Goal: Navigation & Orientation: Find specific page/section

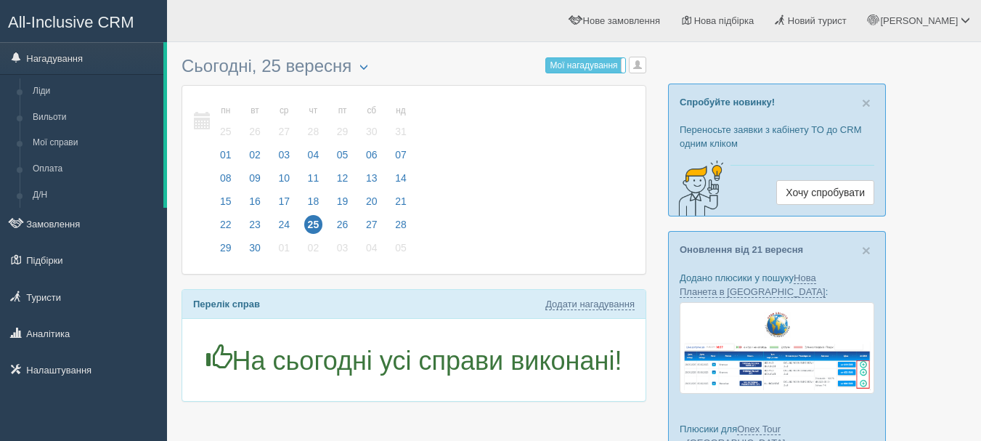
click at [581, 66] on span "Мої нагадування" at bounding box center [583, 65] width 68 height 10
drag, startPoint x: 409, startPoint y: 56, endPoint x: 287, endPoint y: 4, distance: 132.4
click at [407, 54] on div "Мої нагадування Мої Усі нагадування Усі Усі нагадування Усі Мої нагадування [PE…" at bounding box center [413, 232] width 465 height 367
click at [126, 19] on span "All-Inclusive CRM" at bounding box center [71, 22] width 126 height 18
